Goal: Communication & Community: Answer question/provide support

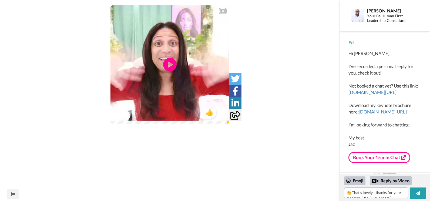
scroll to position [16, 0]
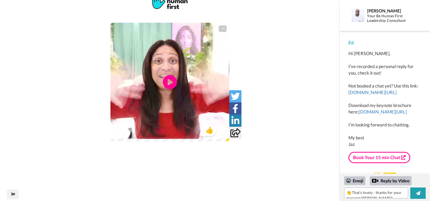
click at [171, 82] on icon "Play/Pause" at bounding box center [170, 82] width 14 height 26
click at [162, 89] on video at bounding box center [169, 82] width 119 height 119
click at [171, 84] on icon at bounding box center [170, 82] width 14 height 14
click at [376, 197] on textarea "👏 That's lovely - thanks for your message [PERSON_NAME]!" at bounding box center [376, 192] width 64 height 11
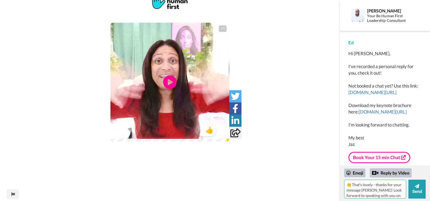
click at [377, 190] on textarea "👏 That's lovely - thanks for your message [PERSON_NAME]! Look forward to speaki…" at bounding box center [375, 189] width 62 height 19
click at [398, 196] on textarea "👏 That's lovely - thanks for your message [PERSON_NAME]! We are now looking for…" at bounding box center [375, 189] width 62 height 19
click at [366, 194] on textarea "👏 That's lovely - thanks for your message [PERSON_NAME]! We are now looking for…" at bounding box center [375, 189] width 62 height 19
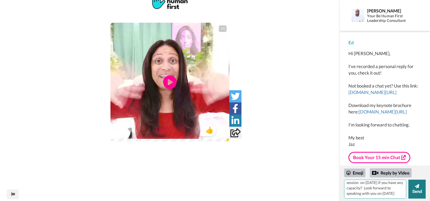
type textarea "👏 That's lovely - thanks for your message [PERSON_NAME]! We are now looking for…"
click at [419, 190] on button "Send" at bounding box center [416, 189] width 17 height 19
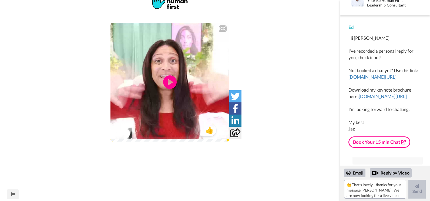
scroll to position [23, 0]
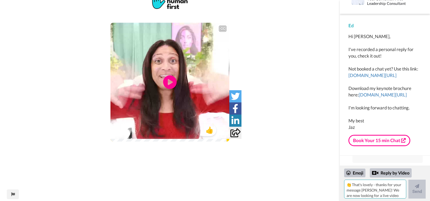
click at [387, 191] on textarea "👏 That's lovely - thanks for your message [PERSON_NAME]! We are now looking for…" at bounding box center [375, 189] width 62 height 19
click at [384, 189] on textarea "👏 That's lovely - thanks for your message [PERSON_NAME]! We are now looking for…" at bounding box center [375, 189] width 62 height 19
click at [378, 186] on textarea "👏 That's lovely - thanks for your message [PERSON_NAME]! We are now looking for…" at bounding box center [375, 189] width 62 height 19
click at [373, 186] on textarea "Hi [PERSON_NAME], thanks for your lovely message! We're looking for a live vide…" at bounding box center [375, 189] width 62 height 19
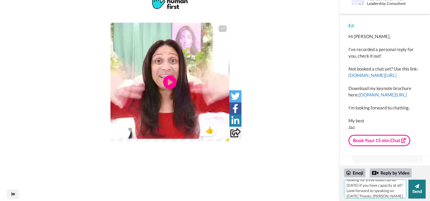
type textarea "Hi [PERSON_NAME], thanks for your lovely message! We're looking for a live vide…"
click at [421, 189] on button "Send" at bounding box center [416, 189] width 17 height 19
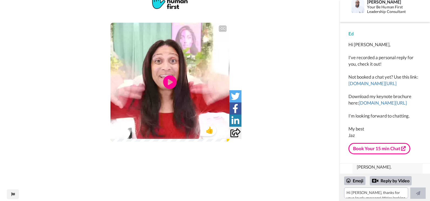
scroll to position [15, 0]
click at [427, 158] on div "Ed Hi [PERSON_NAME], I've recorded a personal reply for you, check it out! Not …" at bounding box center [385, 93] width 90 height 142
click at [428, 163] on div "Ed Hi [PERSON_NAME], I've recorded a personal reply for you, check it out! Not …" at bounding box center [385, 93] width 90 height 142
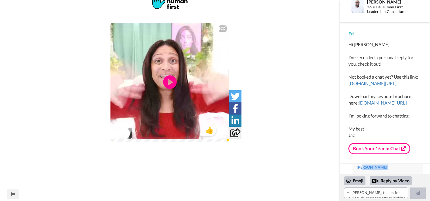
drag, startPoint x: 356, startPoint y: 166, endPoint x: 364, endPoint y: 167, distance: 7.9
click at [403, 166] on div "[PERSON_NAME] 👏 That's lovely - thanks for your message [PERSON_NAME]! We are n…" at bounding box center [387, 117] width 70 height 107
click at [403, 170] on div "[PERSON_NAME] 👏 That's lovely - thanks for your message [PERSON_NAME]! We are n…" at bounding box center [387, 117] width 70 height 107
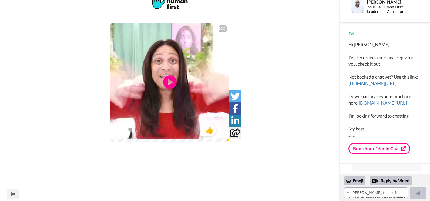
click at [403, 170] on div "[PERSON_NAME] 👏 That's lovely - thanks for your message [PERSON_NAME]! We are n…" at bounding box center [387, 117] width 70 height 107
drag, startPoint x: 403, startPoint y: 170, endPoint x: 430, endPoint y: 163, distance: 27.9
click at [372, 165] on div "[PERSON_NAME] 👏 That's lovely - thanks for your message [PERSON_NAME]! We are n…" at bounding box center [387, 117] width 70 height 107
drag, startPoint x: 399, startPoint y: 170, endPoint x: 367, endPoint y: 164, distance: 32.8
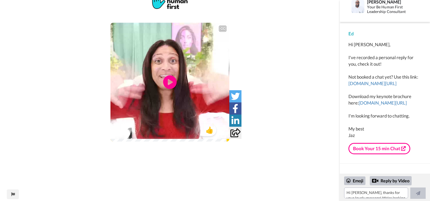
click at [367, 164] on div "[PERSON_NAME] 👏 That's lovely - thanks for your message [PERSON_NAME]! We are n…" at bounding box center [385, 169] width 90 height 10
drag, startPoint x: 258, startPoint y: 66, endPoint x: 261, endPoint y: 72, distance: 6.3
